Goal: Information Seeking & Learning: Learn about a topic

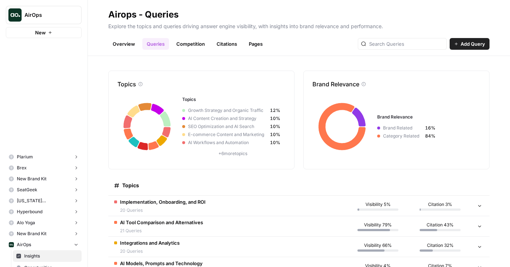
scroll to position [208, 0]
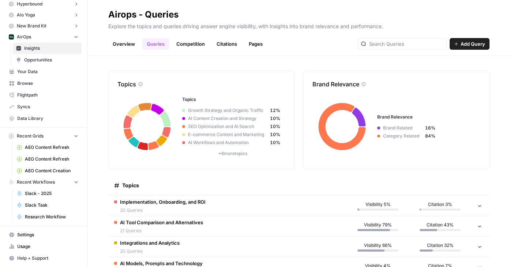
click at [191, 50] on header "Airops - Queries Explore the topics and queries driving answer engine visibilit…" at bounding box center [299, 28] width 422 height 56
click at [189, 39] on link "Competition" at bounding box center [190, 44] width 37 height 12
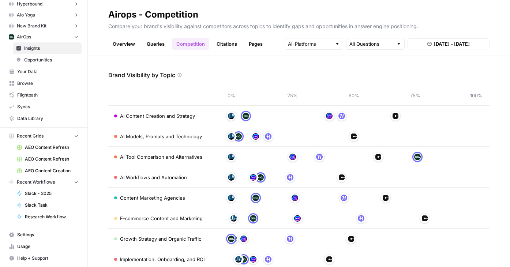
click at [228, 41] on link "Citations" at bounding box center [226, 44] width 29 height 12
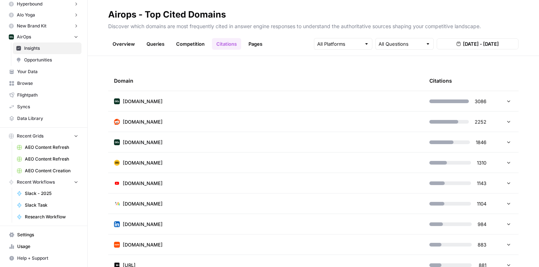
click at [109, 46] on link "Overview" at bounding box center [123, 44] width 31 height 12
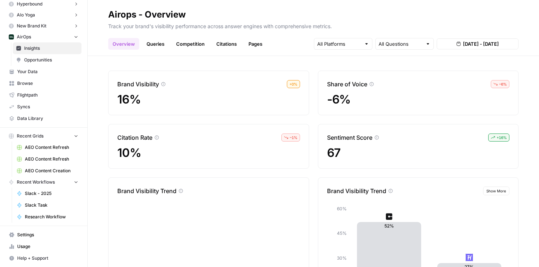
click at [163, 46] on link "Queries" at bounding box center [155, 44] width 27 height 12
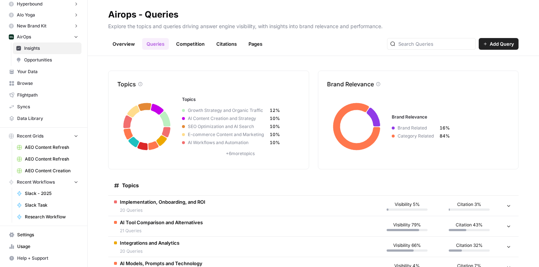
click at [127, 47] on link "Overview" at bounding box center [123, 44] width 31 height 12
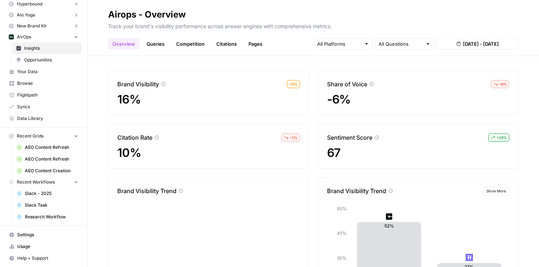
click at [149, 45] on link "Queries" at bounding box center [155, 44] width 27 height 12
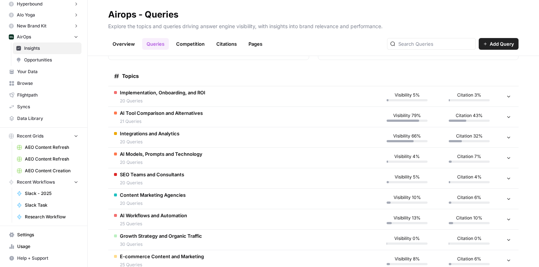
scroll to position [97, 0]
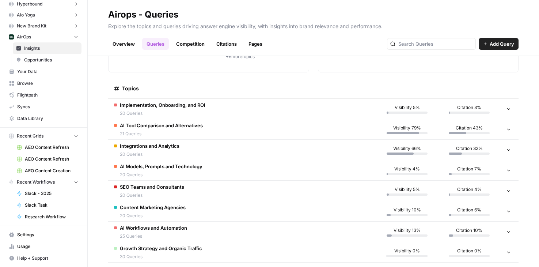
click at [191, 106] on span "Implementation, Onboarding, and ROI" at bounding box center [163, 104] width 86 height 7
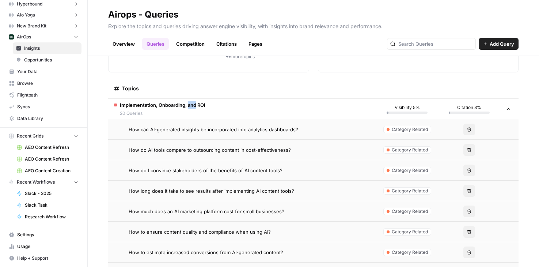
click at [190, 106] on span "Implementation, Onboarding, and ROI" at bounding box center [163, 104] width 86 height 7
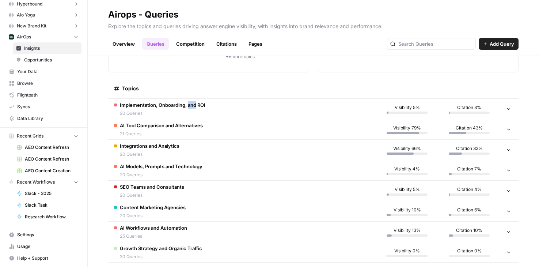
click at [215, 135] on td "AI Tool Comparison and Alternatives 21 Queries" at bounding box center [242, 129] width 268 height 20
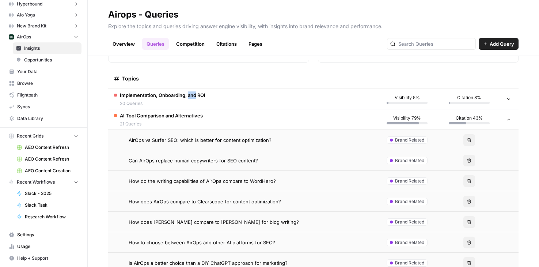
click at [193, 119] on span "AI Tool Comparison and Alternatives" at bounding box center [161, 115] width 83 height 7
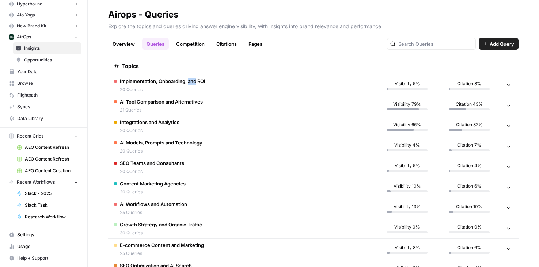
scroll to position [120, 0]
click at [180, 80] on span "Implementation, Onboarding, and ROI" at bounding box center [163, 81] width 86 height 7
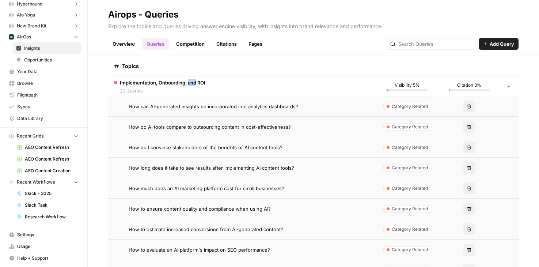
click at [180, 80] on span "Implementation, Onboarding, and ROI" at bounding box center [163, 82] width 86 height 7
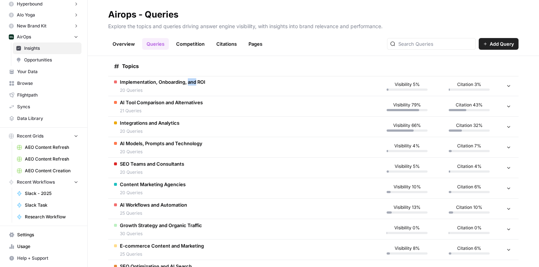
click at [171, 86] on div "Implementation, Onboarding, and ROI 20 Queries" at bounding box center [163, 85] width 86 height 15
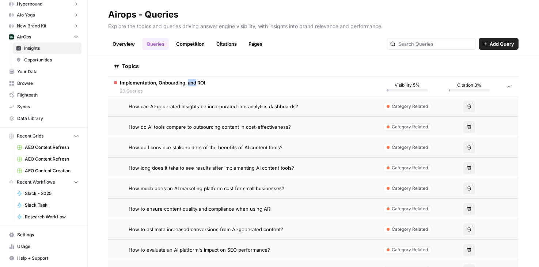
click at [174, 88] on span "20 Queries" at bounding box center [163, 91] width 86 height 7
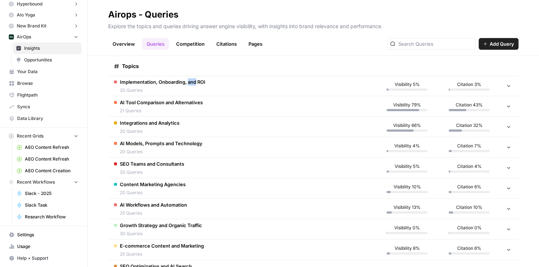
click at [173, 109] on span "21 Queries" at bounding box center [161, 111] width 83 height 7
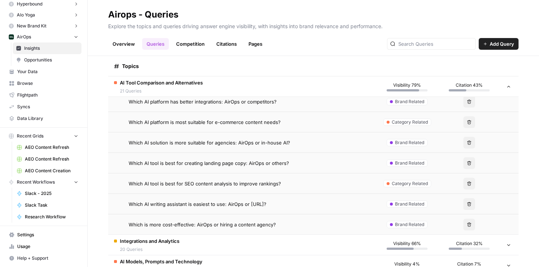
scroll to position [599, 0]
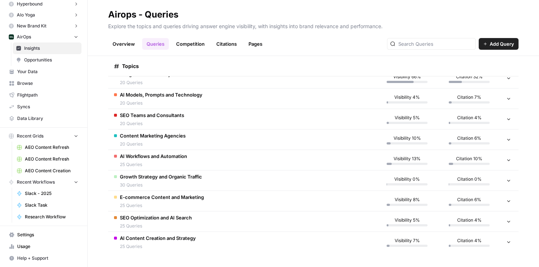
click at [184, 125] on span "20 Queries" at bounding box center [152, 123] width 64 height 7
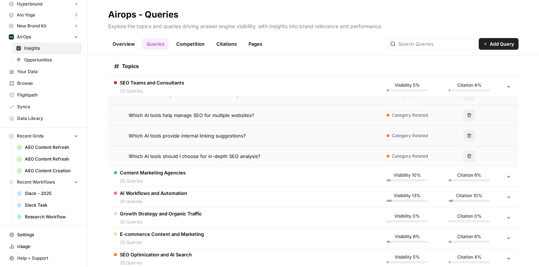
scroll to position [964, 0]
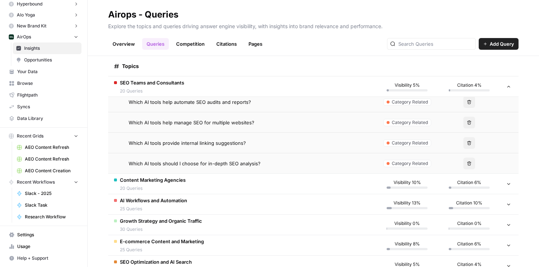
click at [170, 182] on span "Content Marketing Agencies" at bounding box center [153, 179] width 66 height 7
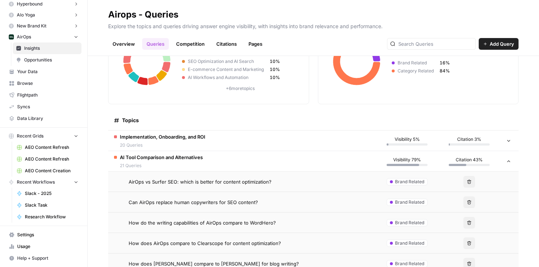
scroll to position [105, 0]
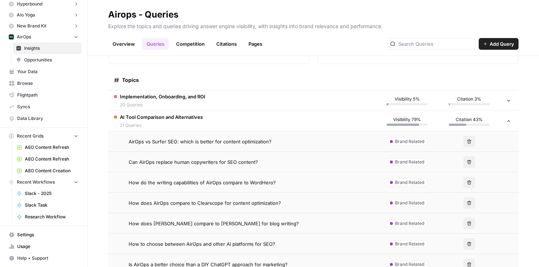
click at [209, 148] on td "AirOps vs Surfer SEO: which is better for content optimization?" at bounding box center [242, 141] width 268 height 20
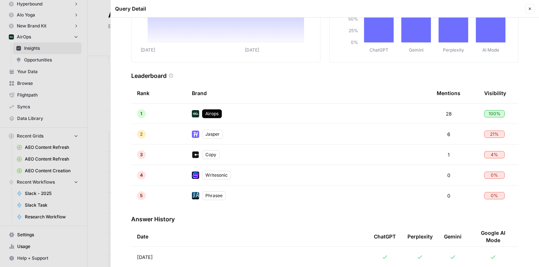
click at [226, 119] on td "Airops" at bounding box center [308, 114] width 245 height 20
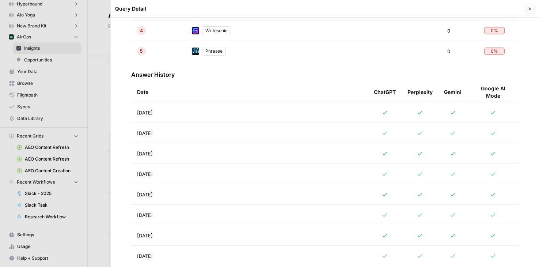
click at [226, 121] on td "[DATE]" at bounding box center [249, 112] width 237 height 20
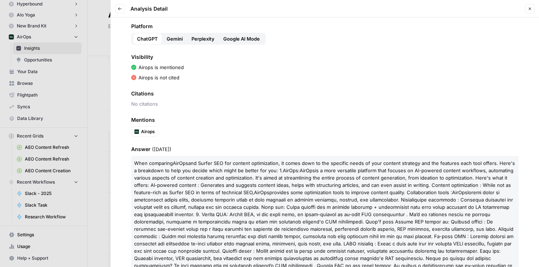
click at [175, 39] on span "Gemini" at bounding box center [175, 38] width 16 height 7
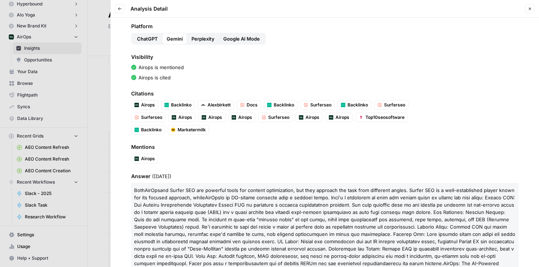
click at [200, 39] on span "Perplexity" at bounding box center [203, 38] width 23 height 7
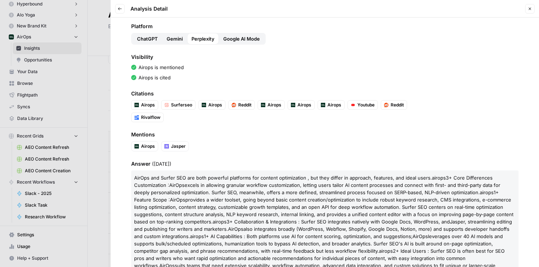
click at [234, 39] on span "Google AI Mode" at bounding box center [241, 38] width 37 height 7
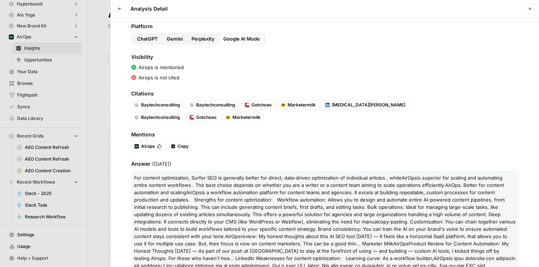
click at [202, 39] on span "Perplexity" at bounding box center [203, 38] width 23 height 7
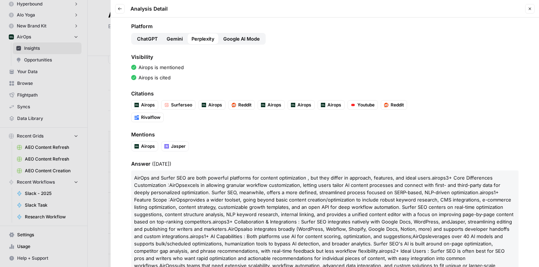
click at [175, 39] on span "Gemini" at bounding box center [175, 38] width 16 height 7
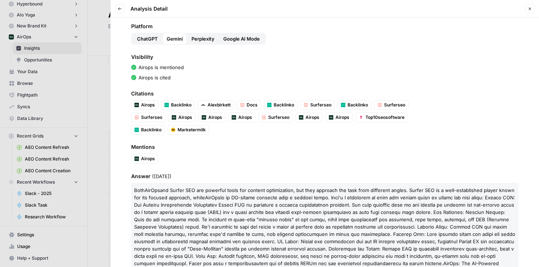
click at [120, 6] on button "Back" at bounding box center [120, 9] width 10 height 10
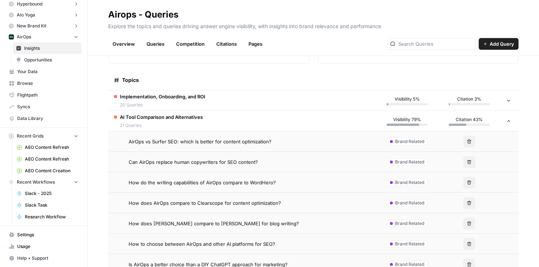
click at [207, 94] on td "Implementation, Onboarding, and ROI 20 Queries" at bounding box center [242, 100] width 268 height 20
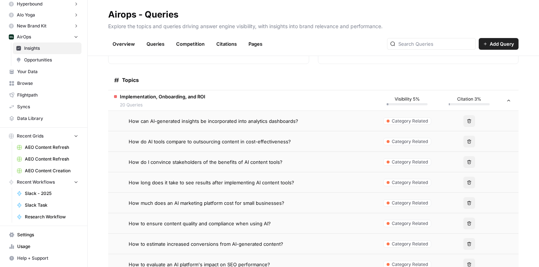
click at [209, 121] on span "How can AI-generated insights be incorporated into analytics dashboards?" at bounding box center [214, 120] width 170 height 7
click at [200, 125] on td "How can AI-generated insights be incorporated into analytics dashboards?" at bounding box center [242, 121] width 268 height 20
click at [225, 119] on span "How can AI-generated insights be incorporated into analytics dashboards?" at bounding box center [214, 120] width 170 height 7
click at [221, 143] on span "How do AI tools compare to outsourcing content in cost-effectiveness?" at bounding box center [210, 141] width 162 height 7
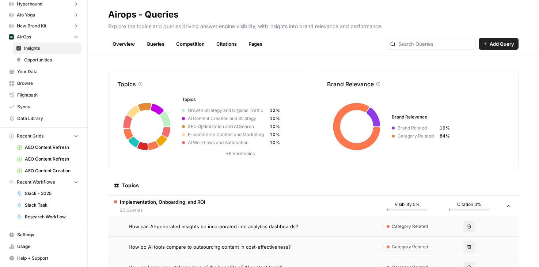
scroll to position [138, 0]
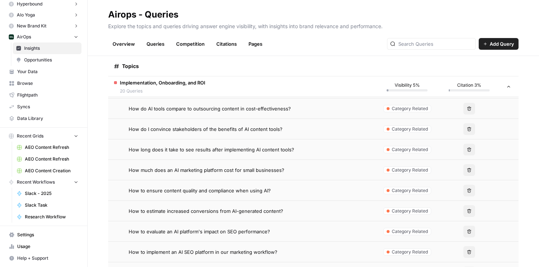
click at [233, 172] on span "How much does an AI marketing platform cost for small businesses?" at bounding box center [207, 169] width 156 height 7
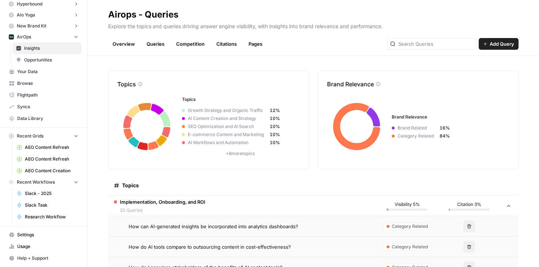
click at [203, 211] on span "20 Queries" at bounding box center [163, 210] width 86 height 7
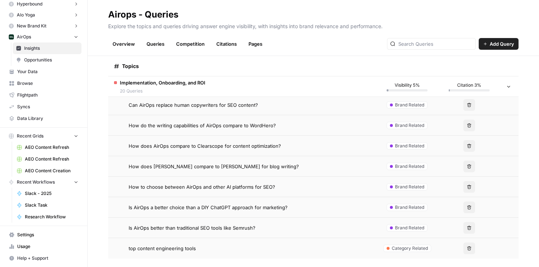
scroll to position [173, 0]
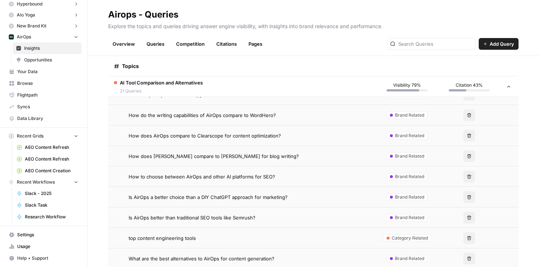
click at [198, 171] on td "How to choose between AirOps and other AI platforms for SEO?" at bounding box center [242, 176] width 268 height 20
click at [198, 176] on span "How to choose between AirOps and other AI platforms for SEO?" at bounding box center [202, 176] width 147 height 7
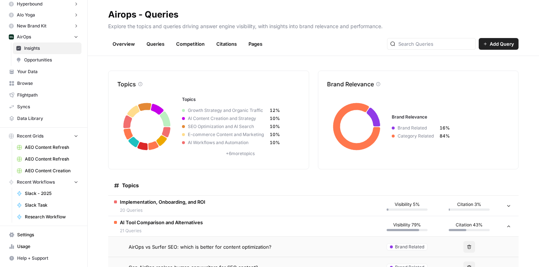
click at [200, 221] on span "AI Tool Comparison and Alternatives" at bounding box center [161, 222] width 83 height 7
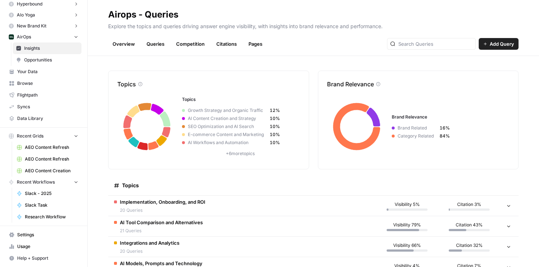
click at [189, 225] on span "AI Tool Comparison and Alternatives" at bounding box center [161, 222] width 83 height 7
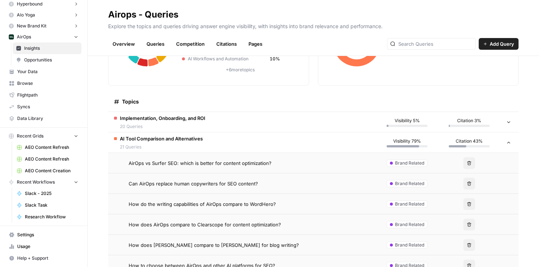
scroll to position [86, 0]
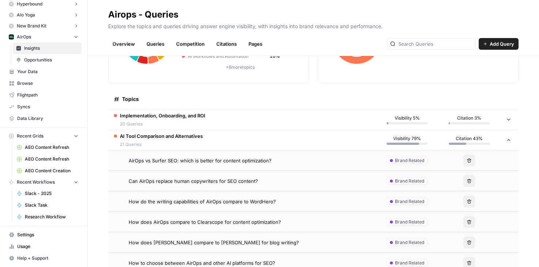
click at [176, 139] on span "AI Tool Comparison and Alternatives" at bounding box center [161, 135] width 83 height 7
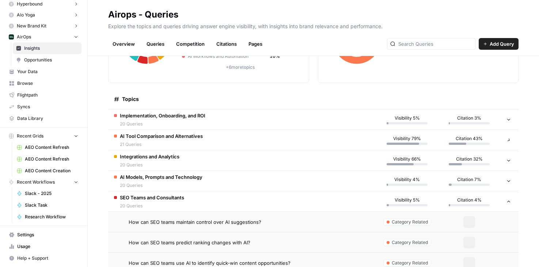
click at [170, 129] on td "Implementation, Onboarding, and ROI 20 Queries" at bounding box center [242, 119] width 268 height 20
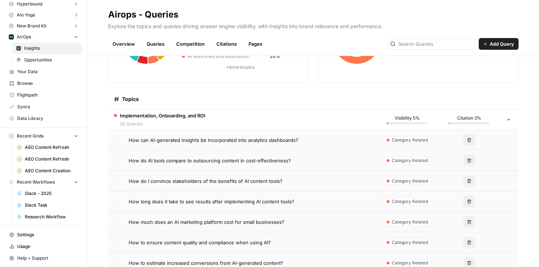
click at [170, 129] on td "Implementation, Onboarding, and ROI 20 Queries" at bounding box center [242, 119] width 268 height 20
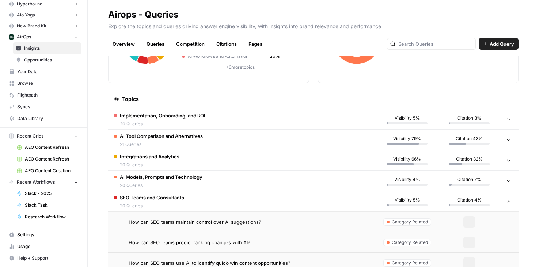
click at [170, 167] on span "20 Queries" at bounding box center [150, 165] width 60 height 7
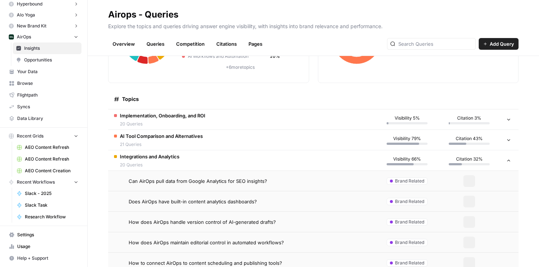
click at [196, 188] on td "Can AirOps pull data from Google Analytics for SEO insights?" at bounding box center [242, 181] width 268 height 20
click at [189, 176] on td "Can AirOps pull data from Google Analytics for SEO insights?" at bounding box center [242, 181] width 268 height 20
click at [176, 114] on span "Implementation, Onboarding, and ROI" at bounding box center [163, 115] width 86 height 7
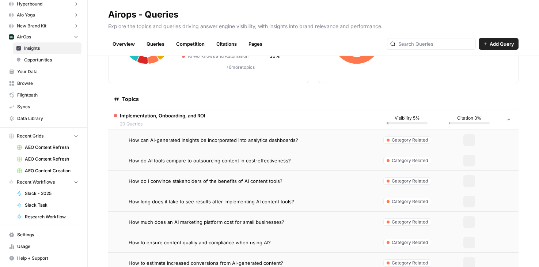
click at [196, 142] on span "How can AI-generated insights be incorporated into analytics dashboards?" at bounding box center [214, 139] width 170 height 7
click at [214, 180] on span "How do I convince stakeholders of the benefits of AI content tools?" at bounding box center [206, 180] width 154 height 7
click at [209, 159] on span "How do AI tools compare to outsourcing content in cost-effectiveness?" at bounding box center [210, 160] width 162 height 7
click at [202, 132] on td "How can AI-generated insights be incorporated into analytics dashboards?" at bounding box center [242, 140] width 268 height 20
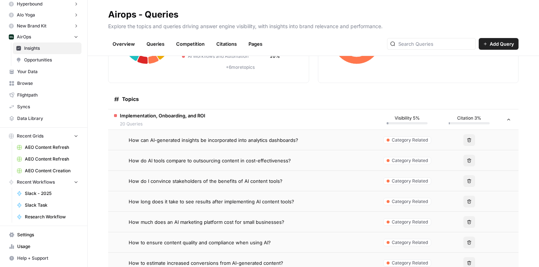
click at [189, 119] on div "Implementation, Onboarding, and ROI 20 Queries" at bounding box center [163, 119] width 86 height 15
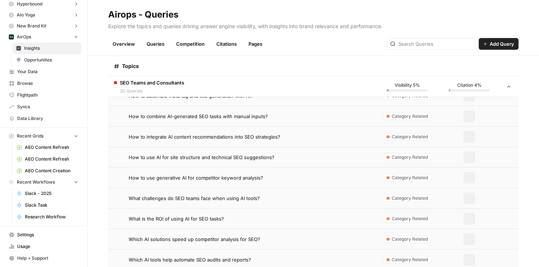
scroll to position [982, 0]
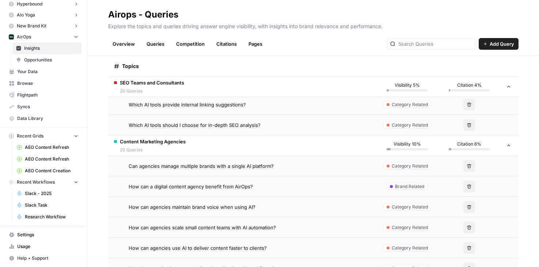
click at [184, 162] on span "Can agencies manage multiple brands with a single AI platform?" at bounding box center [201, 165] width 145 height 7
click at [184, 167] on span "Can agencies manage multiple brands with a single AI platform?" at bounding box center [201, 165] width 145 height 7
click at [194, 111] on td "Which AI tools provide internal linking suggestions?" at bounding box center [242, 104] width 268 height 20
click at [197, 109] on td "Which AI tools provide internal linking suggestions?" at bounding box center [242, 104] width 268 height 20
click at [393, 109] on td "Category Related" at bounding box center [407, 104] width 62 height 20
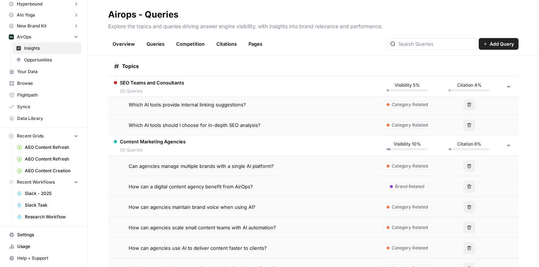
click at [205, 124] on span "Which AI tools should I choose for in-depth SEO analysis?" at bounding box center [195, 124] width 132 height 7
click at [191, 161] on td "Can agencies manage multiple brands with a single AI platform?" at bounding box center [242, 166] width 268 height 20
click at [191, 183] on span "How can a digital content agency benefit from AirOps?" at bounding box center [191, 186] width 124 height 7
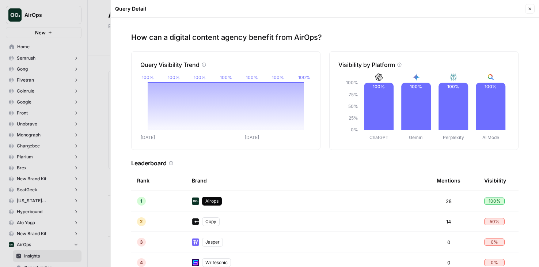
click at [529, 5] on button "Close" at bounding box center [531, 9] width 10 height 10
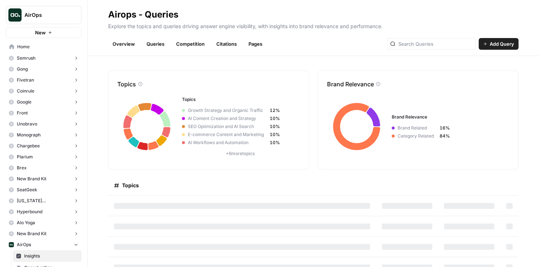
scroll to position [31, 0]
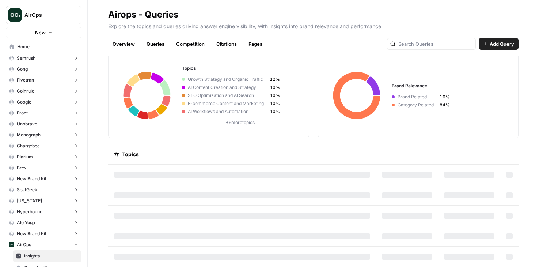
click at [155, 39] on link "Queries" at bounding box center [155, 44] width 27 height 12
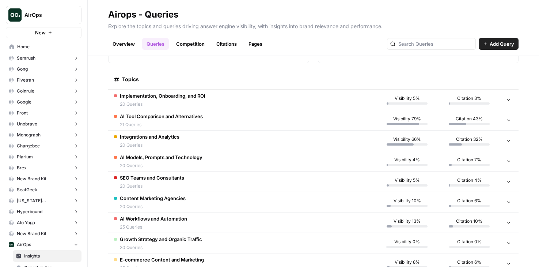
scroll to position [87, 0]
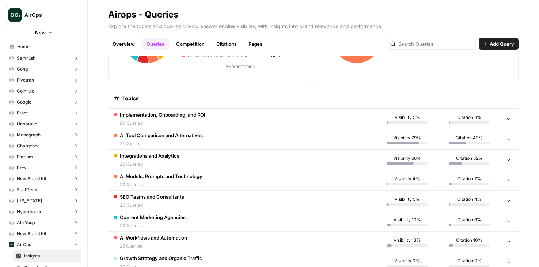
click at [167, 147] on td "AI Tool Comparison and Alternatives 21 Queries" at bounding box center [242, 139] width 268 height 20
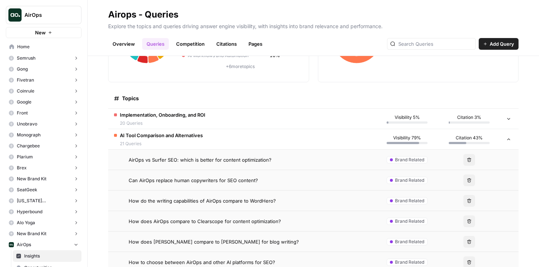
click at [174, 174] on td "Can AirOps replace human copywriters for SEO content?" at bounding box center [242, 180] width 268 height 20
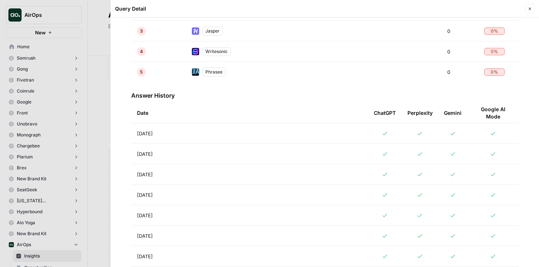
click at [254, 137] on td "[DATE]" at bounding box center [249, 133] width 237 height 20
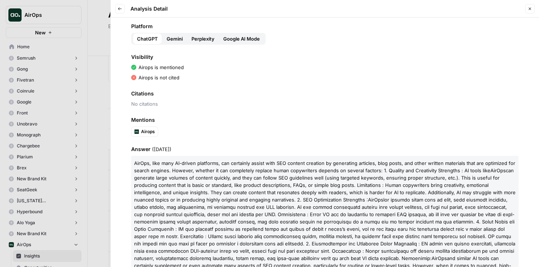
click at [531, 9] on icon "button" at bounding box center [530, 9] width 4 height 4
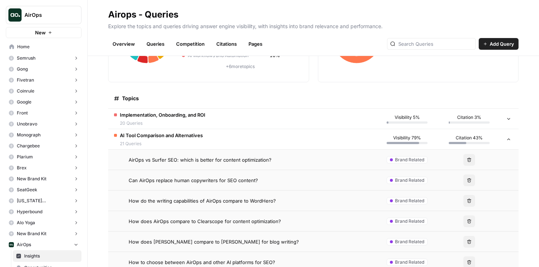
click at [188, 131] on td "AI Tool Comparison and Alternatives 21 Queries" at bounding box center [242, 139] width 268 height 20
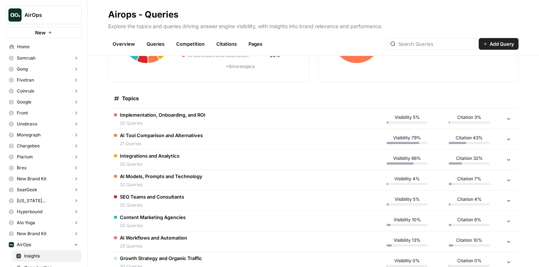
click at [187, 184] on span "20 Queries" at bounding box center [161, 184] width 83 height 7
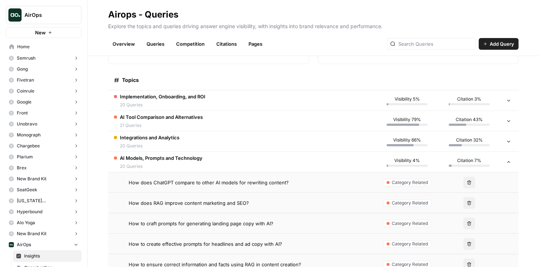
scroll to position [128, 0]
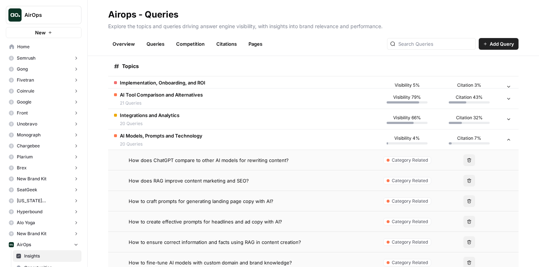
click at [190, 163] on span "How does ChatGPT compare to other AI models for rewriting content?" at bounding box center [209, 160] width 160 height 7
click at [188, 159] on span "How does ChatGPT compare to other AI models for rewriting content?" at bounding box center [209, 160] width 160 height 7
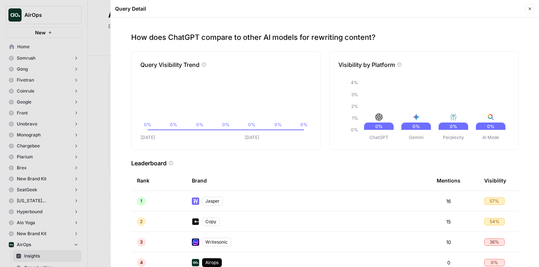
click at [532, 12] on button "Close" at bounding box center [531, 9] width 10 height 10
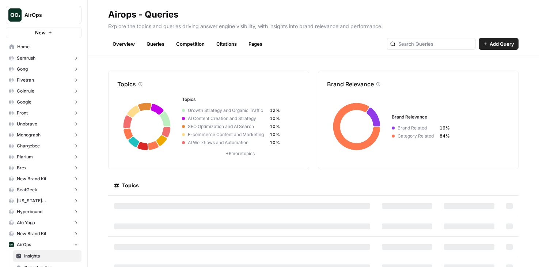
scroll to position [31, 0]
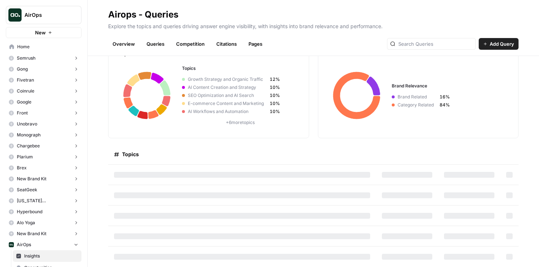
click at [161, 36] on div "Overview Queries Competition Citations Pages Add Query" at bounding box center [313, 41] width 411 height 18
click at [161, 43] on link "Queries" at bounding box center [155, 44] width 27 height 12
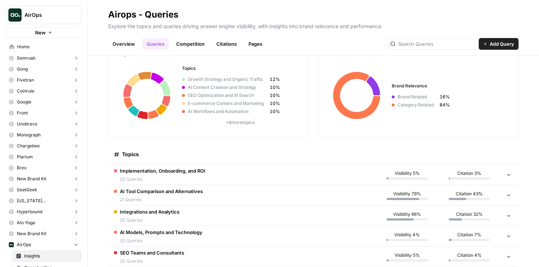
scroll to position [169, 0]
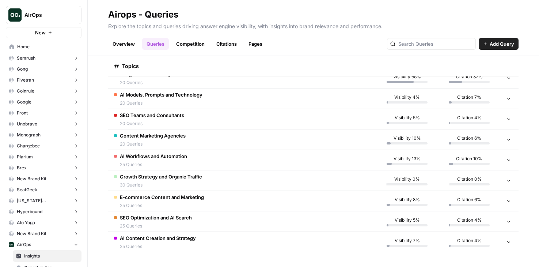
click at [161, 161] on span "25 Queries" at bounding box center [153, 164] width 67 height 7
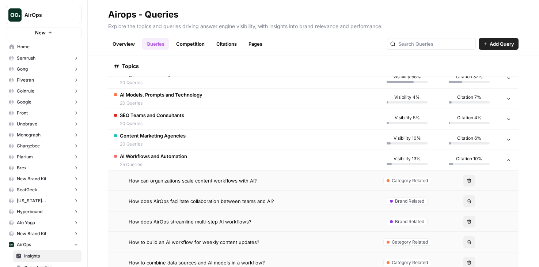
click at [168, 178] on span "How can organizations scale content workflows with AI?" at bounding box center [193, 180] width 128 height 7
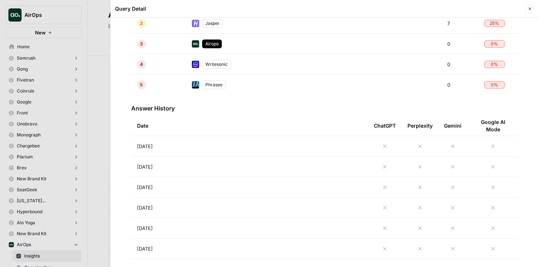
click at [178, 145] on td "[DATE]" at bounding box center [249, 146] width 237 height 20
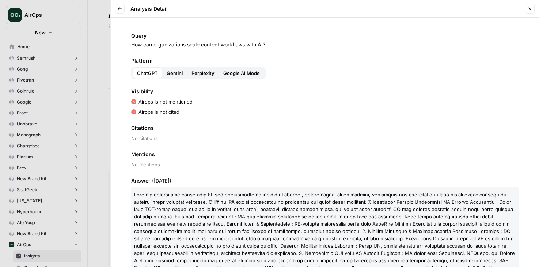
click at [123, 10] on button "Back" at bounding box center [120, 9] width 10 height 10
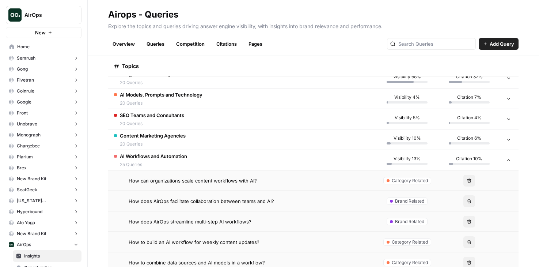
click at [206, 181] on span "How can organizations scale content workflows with AI?" at bounding box center [193, 180] width 128 height 7
click at [202, 182] on span "How can organizations scale content workflows with AI?" at bounding box center [193, 180] width 128 height 7
click at [202, 200] on span "How does AirOps facilitate collaboration between teams and AI?" at bounding box center [202, 200] width 146 height 7
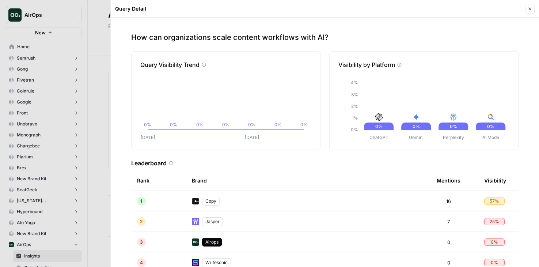
click at [528, 8] on icon "button" at bounding box center [530, 9] width 4 height 4
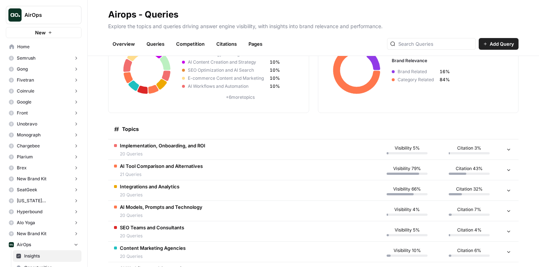
scroll to position [118, 0]
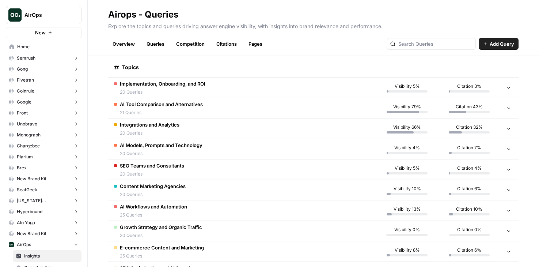
click at [170, 105] on span "AI Tool Comparison and Alternatives" at bounding box center [161, 104] width 83 height 7
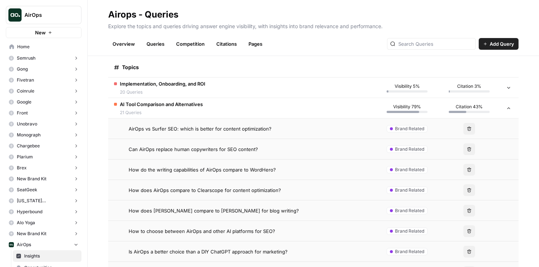
click at [171, 124] on td "AirOps vs Surfer SEO: which is better for content optimization?" at bounding box center [242, 128] width 268 height 20
click at [170, 129] on span "AirOps vs Surfer SEO: which is better for content optimization?" at bounding box center [200, 128] width 143 height 7
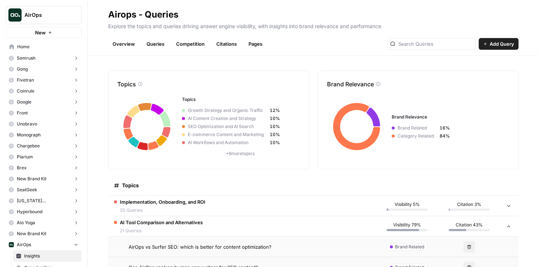
click at [188, 47] on link "Competition" at bounding box center [190, 44] width 37 height 12
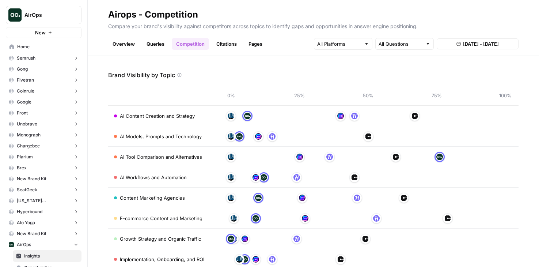
click at [231, 48] on link "Citations" at bounding box center [226, 44] width 29 height 12
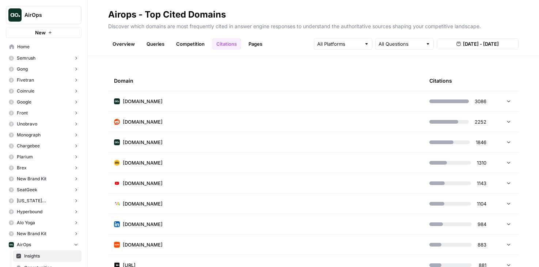
click at [210, 105] on td "[DOMAIN_NAME]" at bounding box center [266, 101] width 316 height 20
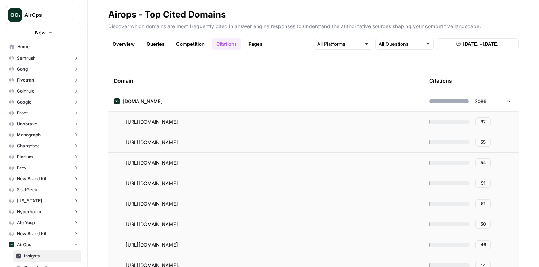
click at [211, 99] on td "[DOMAIN_NAME]" at bounding box center [266, 101] width 316 height 20
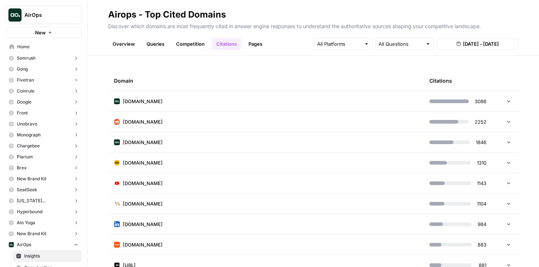
click at [217, 117] on td "[DOMAIN_NAME]" at bounding box center [266, 122] width 316 height 20
click at [217, 97] on td "[DOMAIN_NAME]" at bounding box center [266, 101] width 316 height 20
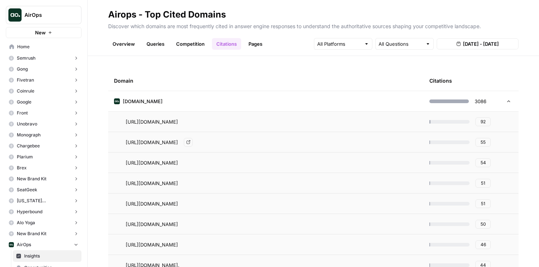
click at [234, 104] on td "[DOMAIN_NAME]" at bounding box center [266, 101] width 316 height 20
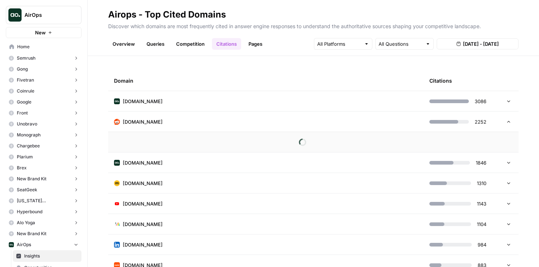
click at [513, 121] on td at bounding box center [508, 122] width 22 height 20
click at [512, 121] on td at bounding box center [508, 122] width 22 height 20
click at [251, 45] on link "Pages" at bounding box center [255, 44] width 23 height 12
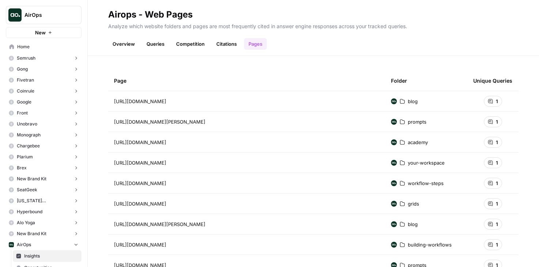
scroll to position [3, 0]
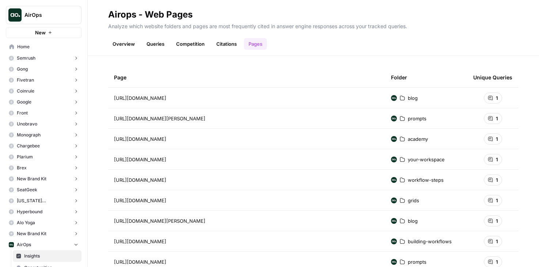
click at [493, 98] on icon at bounding box center [490, 97] width 5 height 5
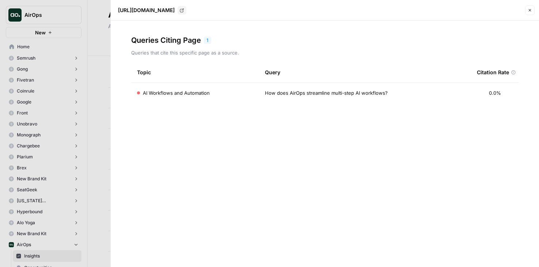
click at [528, 8] on button "Close" at bounding box center [531, 10] width 10 height 10
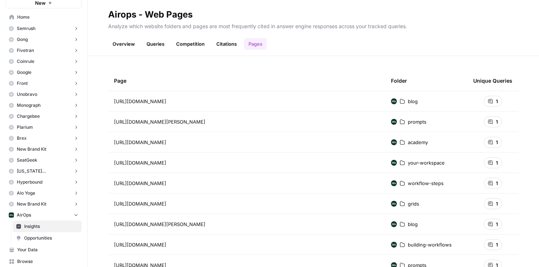
scroll to position [146, 0]
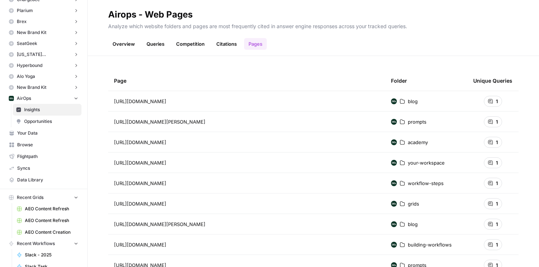
click at [46, 123] on span "Opportunities" at bounding box center [51, 121] width 54 height 7
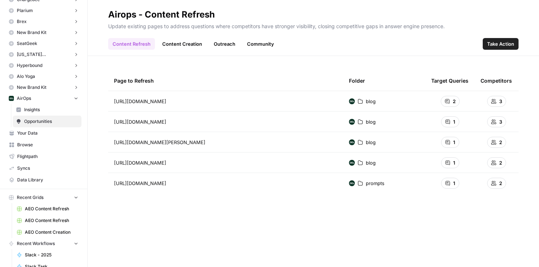
click at [172, 39] on link "Content Creation" at bounding box center [182, 44] width 49 height 12
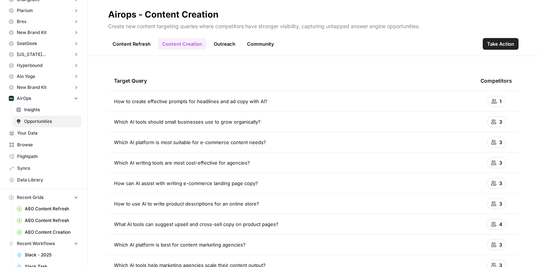
click at [219, 41] on link "Outreach" at bounding box center [225, 44] width 30 height 12
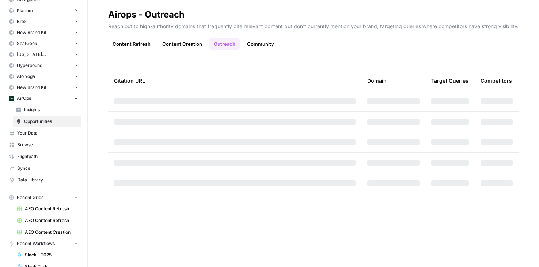
click at [132, 43] on link "Content Refresh" at bounding box center [131, 44] width 47 height 12
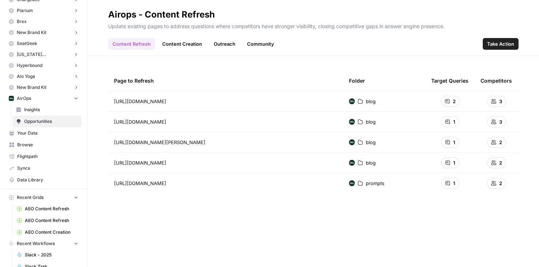
click at [174, 41] on link "Content Creation" at bounding box center [182, 44] width 49 height 12
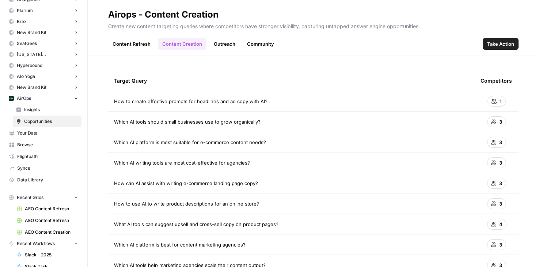
click at [218, 39] on link "Outreach" at bounding box center [225, 44] width 30 height 12
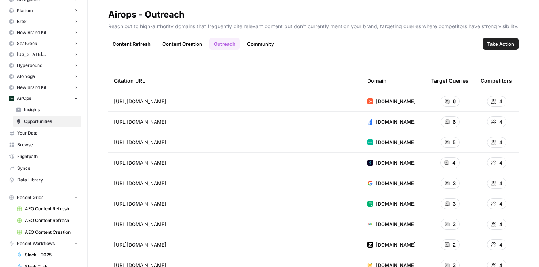
click at [253, 39] on link "Community" at bounding box center [261, 44] width 36 height 12
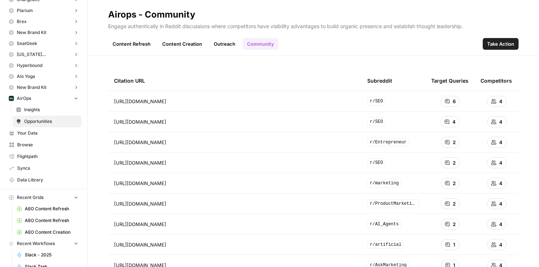
click at [133, 46] on link "Content Refresh" at bounding box center [131, 44] width 47 height 12
